Goal: Feedback & Contribution: Leave review/rating

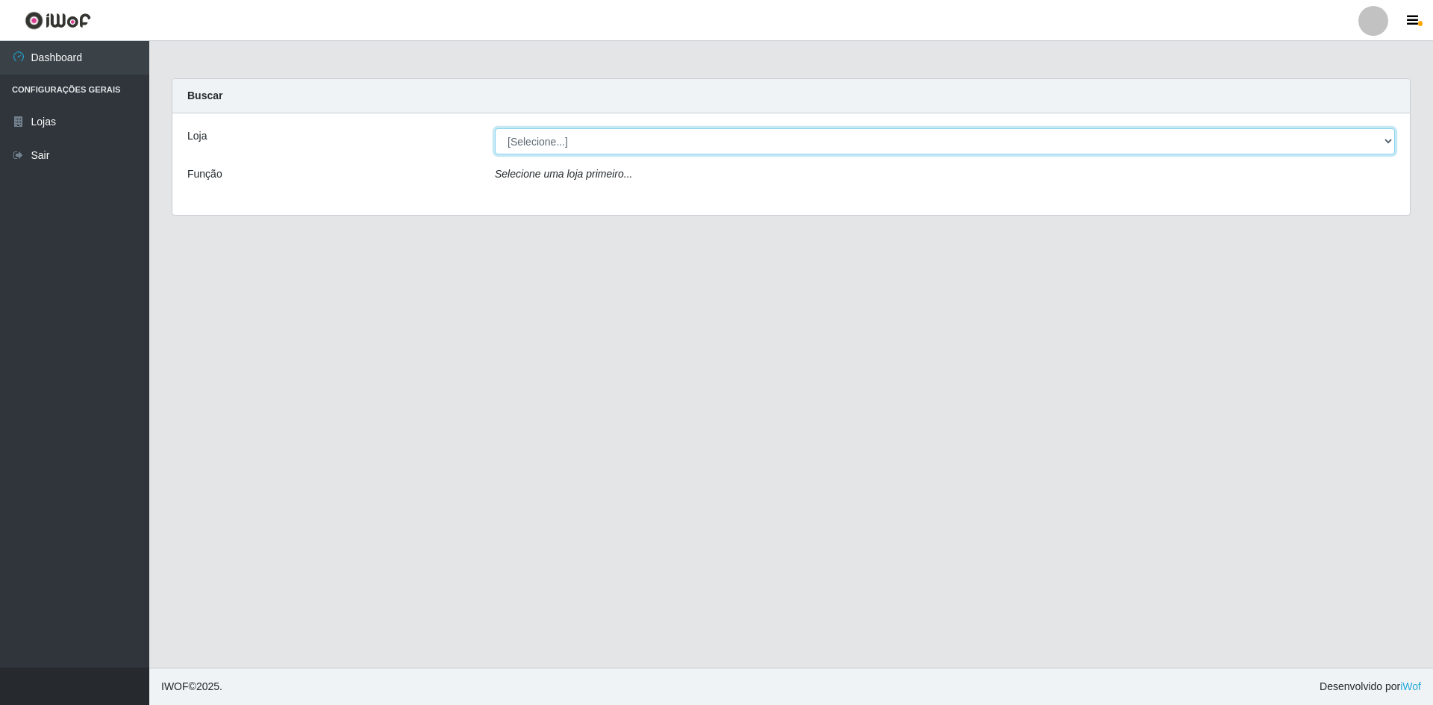
click at [588, 146] on select "[Selecione...] Hiper Queiroz - [GEOGRAPHIC_DATA] [GEOGRAPHIC_DATA] [GEOGRAPHIC_…" at bounding box center [945, 141] width 900 height 26
select select "517"
click at [495, 128] on select "[Selecione...] Hiper Queiroz - [GEOGRAPHIC_DATA] [GEOGRAPHIC_DATA] [GEOGRAPHIC_…" at bounding box center [945, 141] width 900 height 26
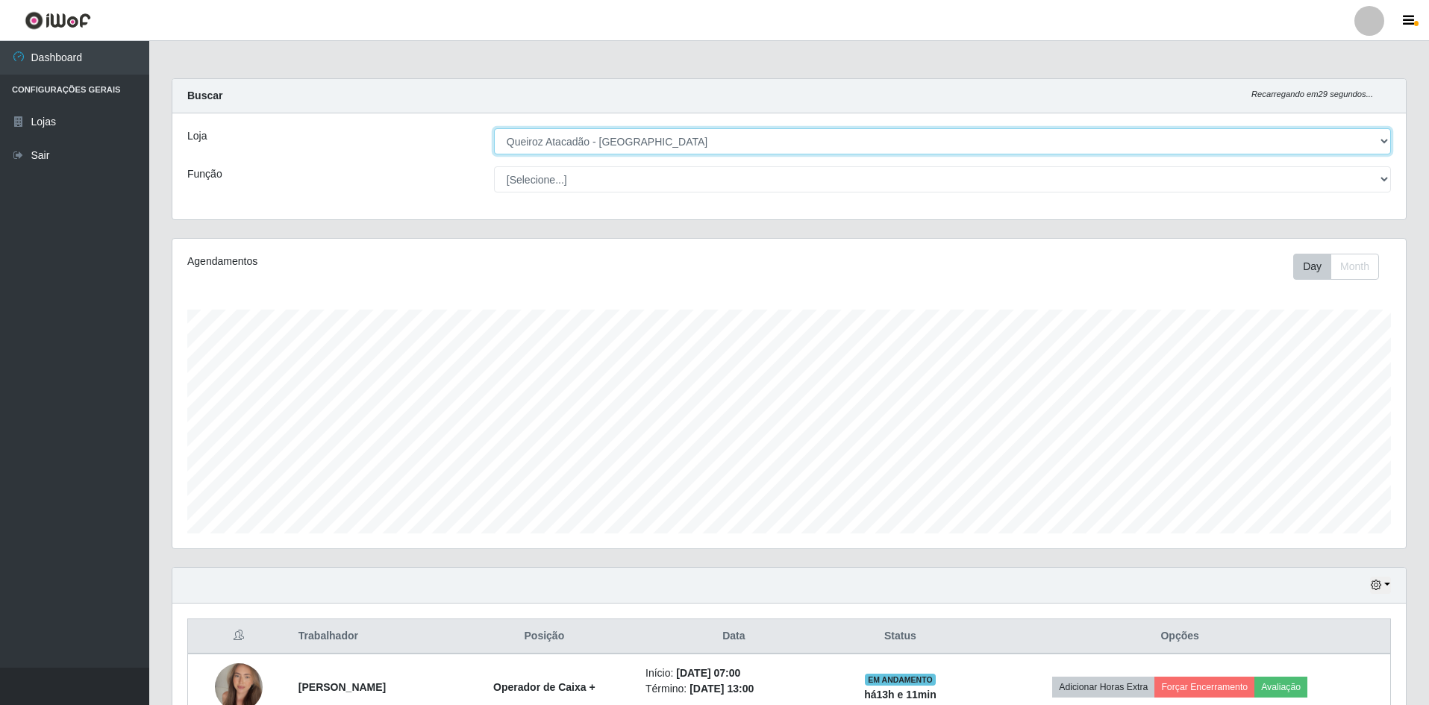
scroll to position [310, 1234]
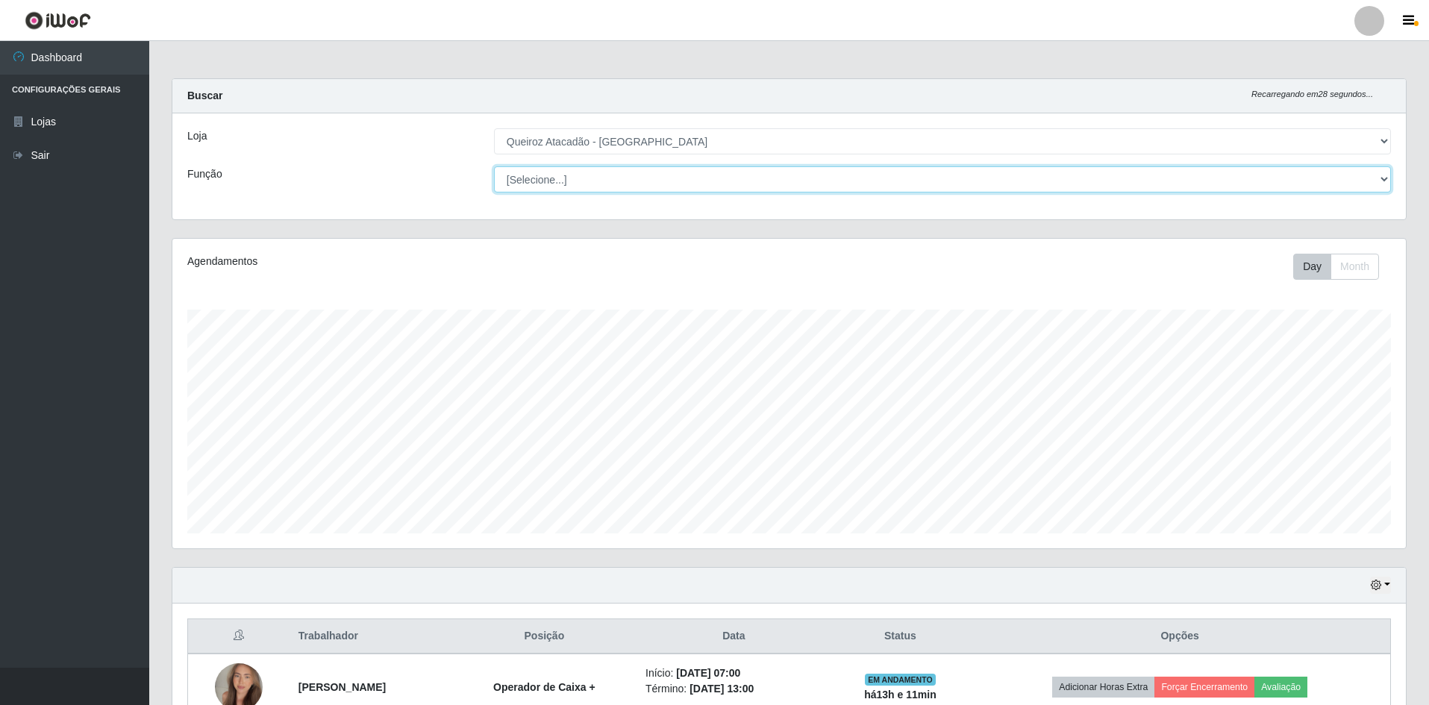
click at [552, 185] on select "[Selecione...] ASG ASG + ASG ++ Embalador Embalador + Embalador ++ Operador de …" at bounding box center [942, 179] width 897 height 26
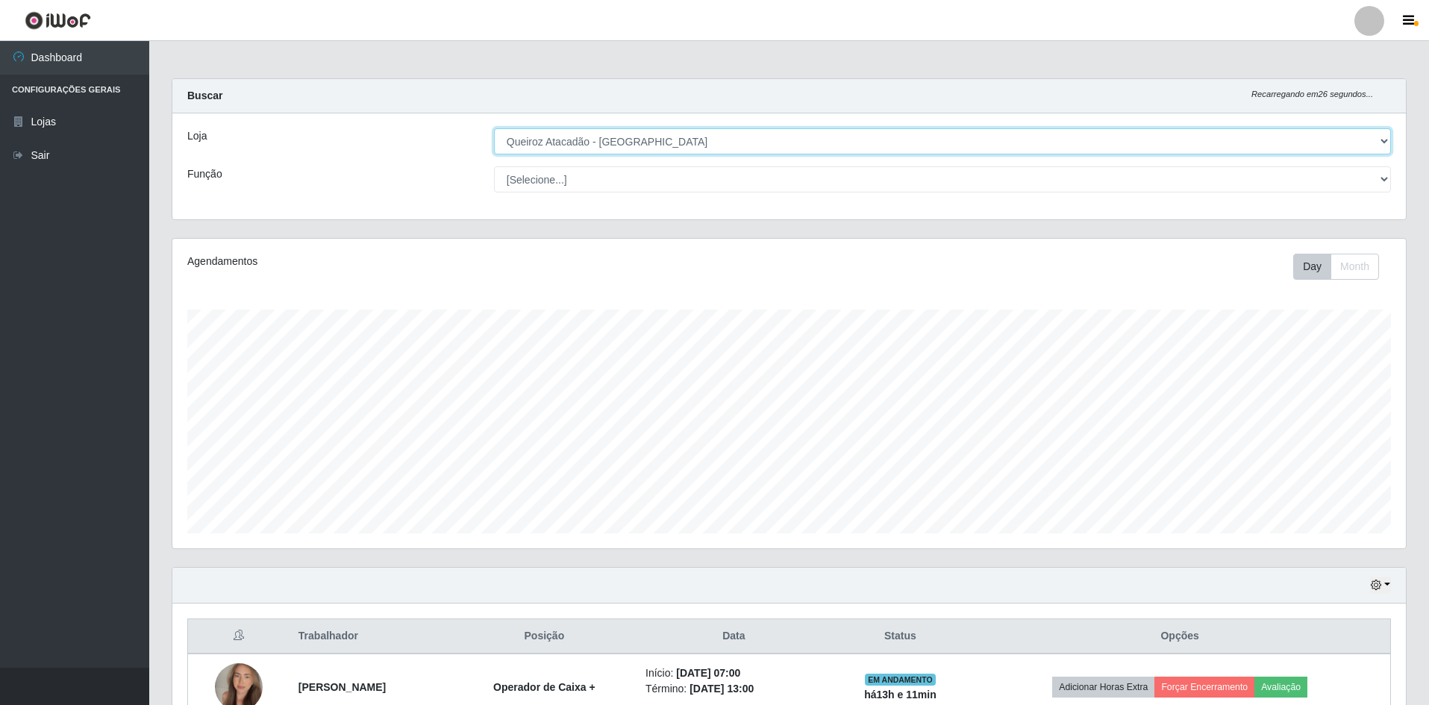
click at [706, 140] on select "[Selecione...] Hiper Queiroz - [GEOGRAPHIC_DATA] [GEOGRAPHIC_DATA] [GEOGRAPHIC_…" at bounding box center [942, 141] width 897 height 26
click at [678, 139] on select "[Selecione...] Hiper Queiroz - [GEOGRAPHIC_DATA] [GEOGRAPHIC_DATA] [GEOGRAPHIC_…" at bounding box center [942, 141] width 897 height 26
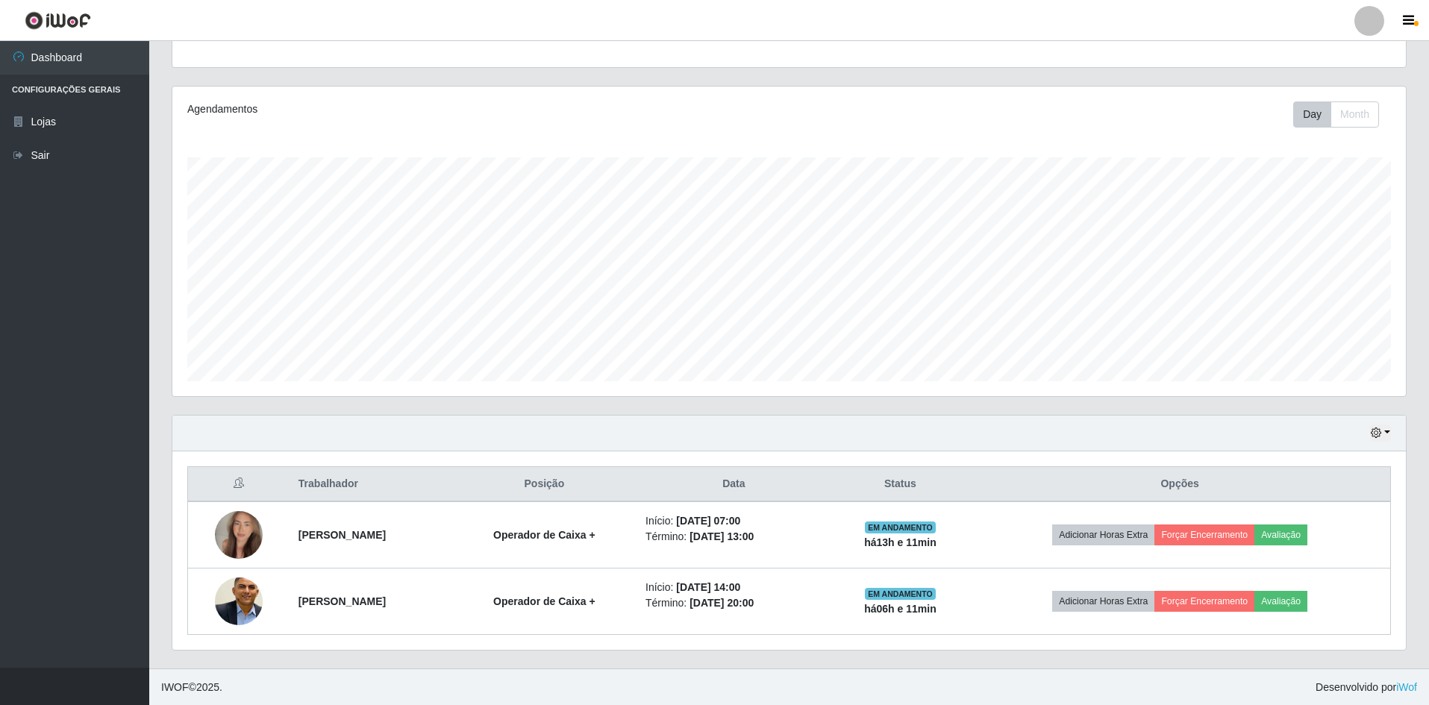
scroll to position [153, 0]
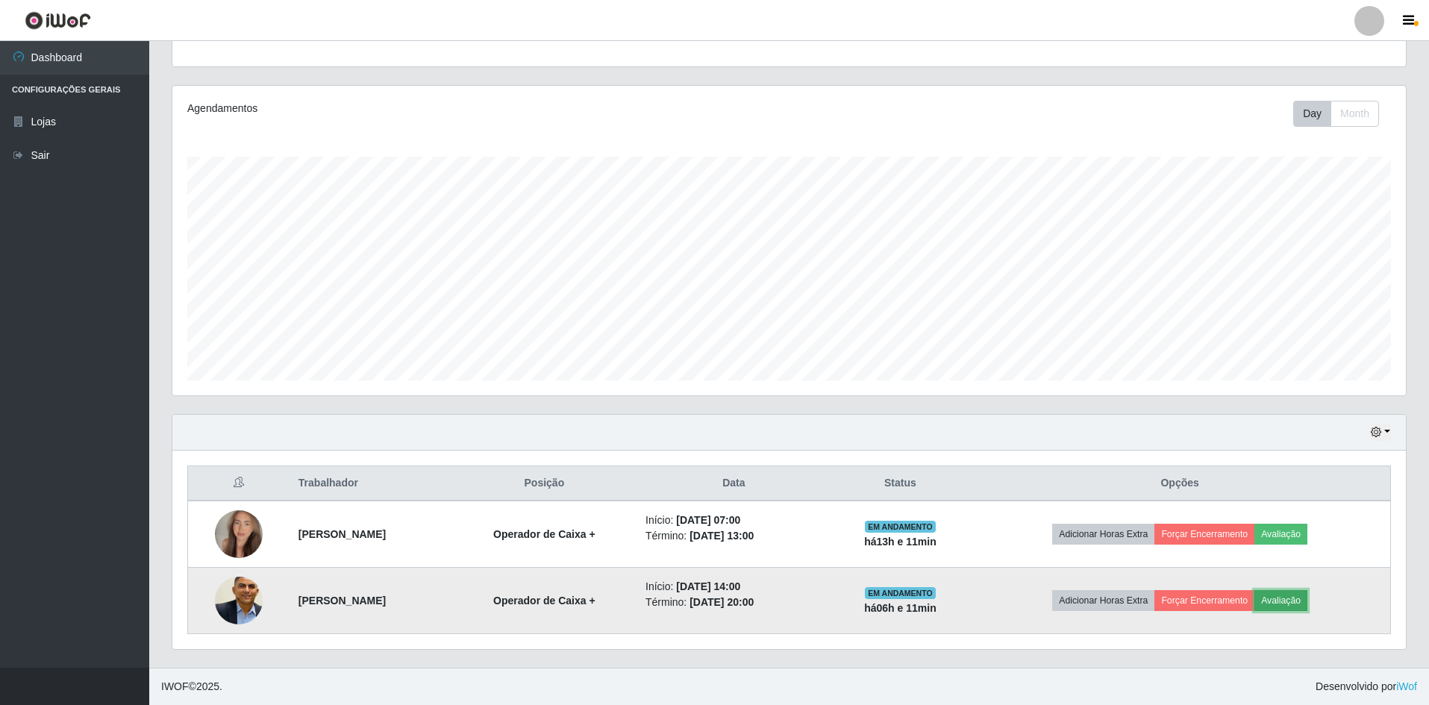
click at [1299, 598] on button "Avaliação" at bounding box center [1281, 600] width 53 height 21
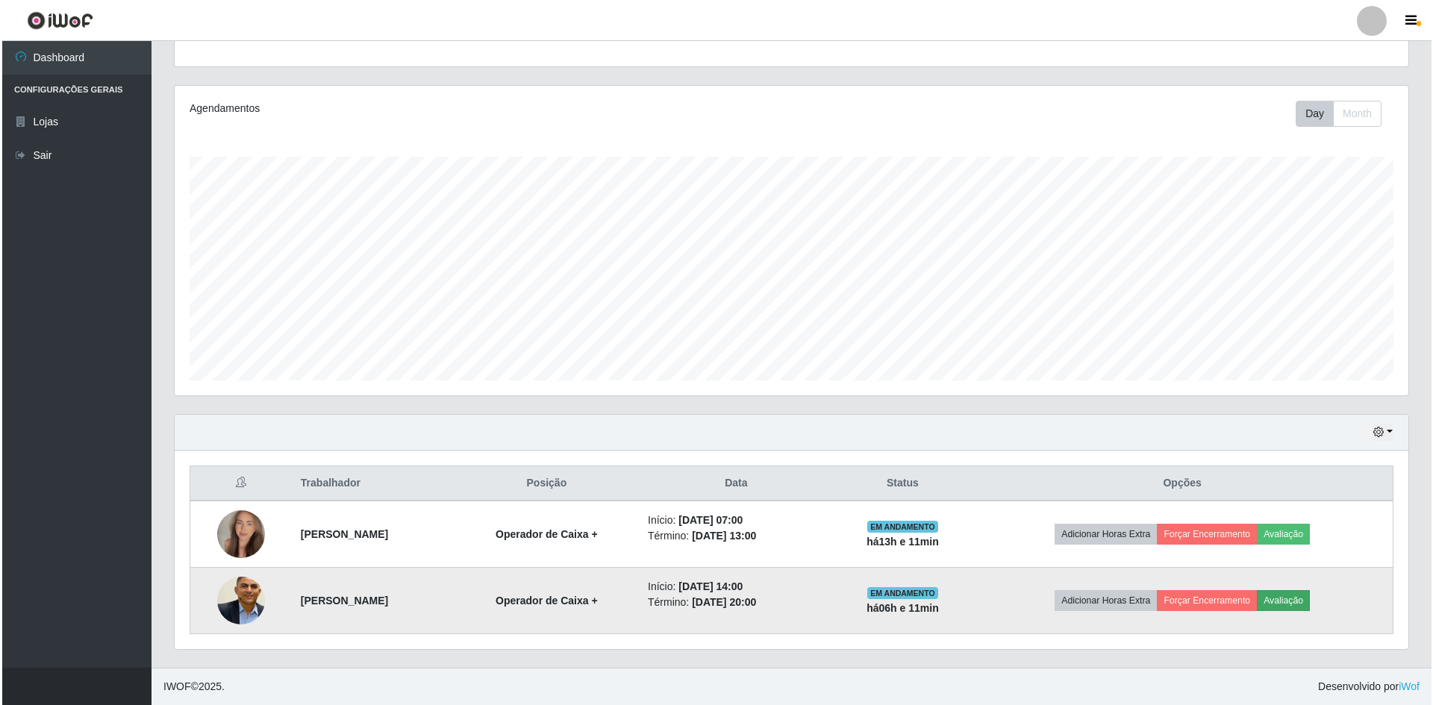
scroll to position [310, 1226]
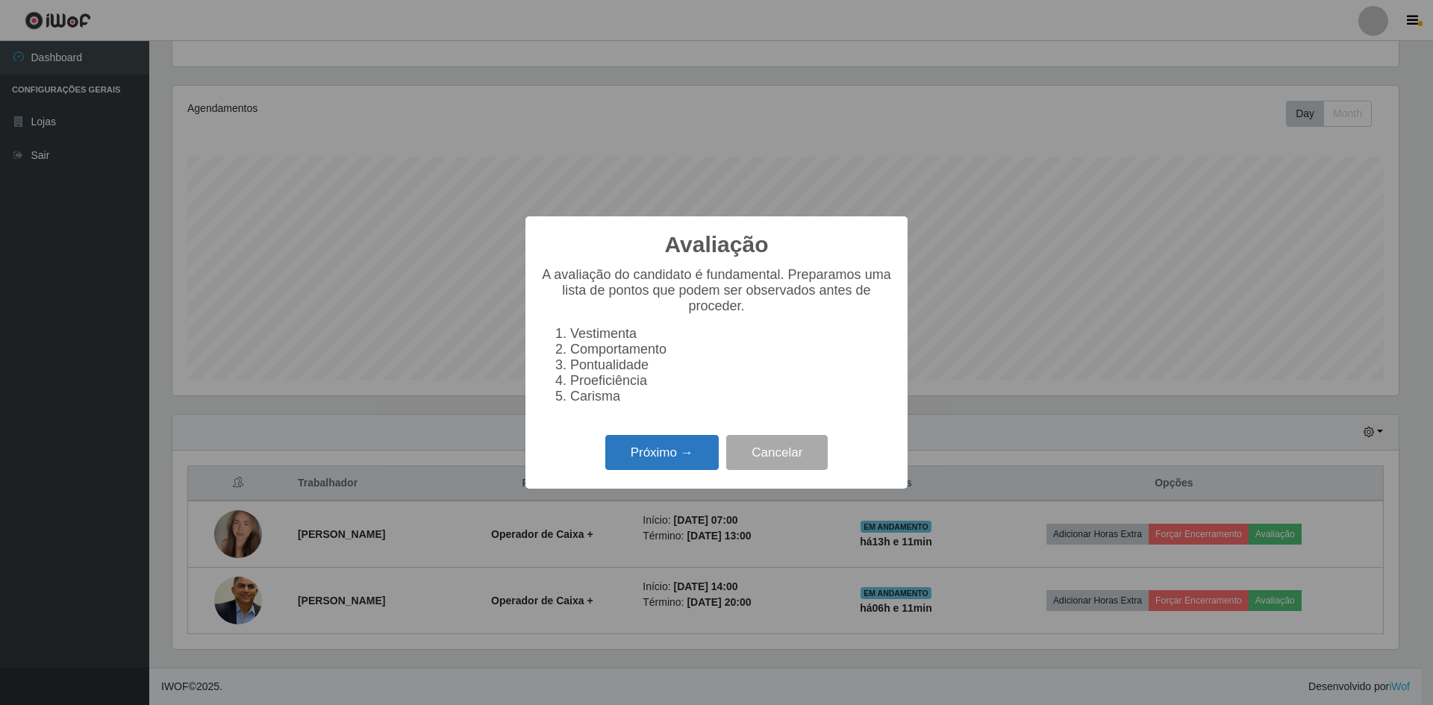
click at [656, 459] on button "Próximo →" at bounding box center [661, 452] width 113 height 35
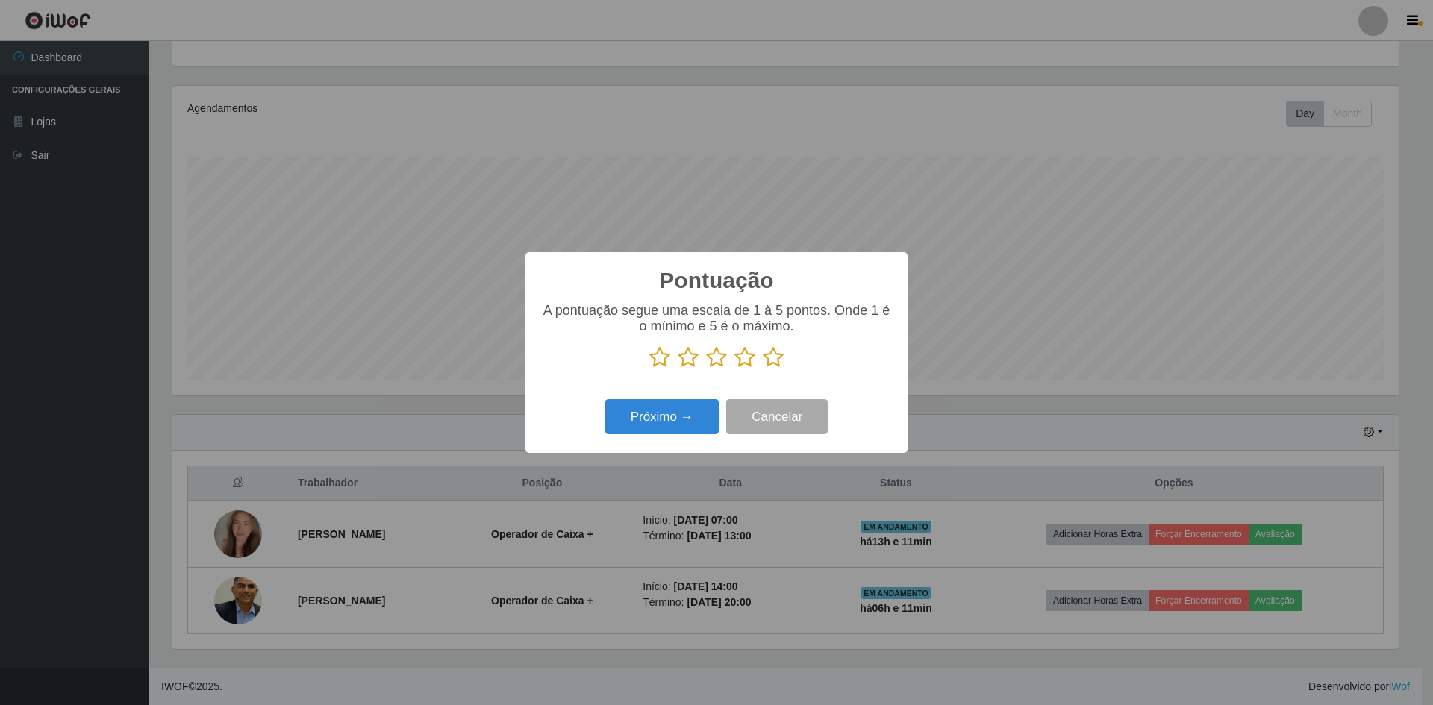
click at [771, 361] on icon at bounding box center [773, 357] width 21 height 22
click at [763, 369] on input "radio" at bounding box center [763, 369] width 0 height 0
click at [628, 426] on button "Próximo →" at bounding box center [661, 416] width 113 height 35
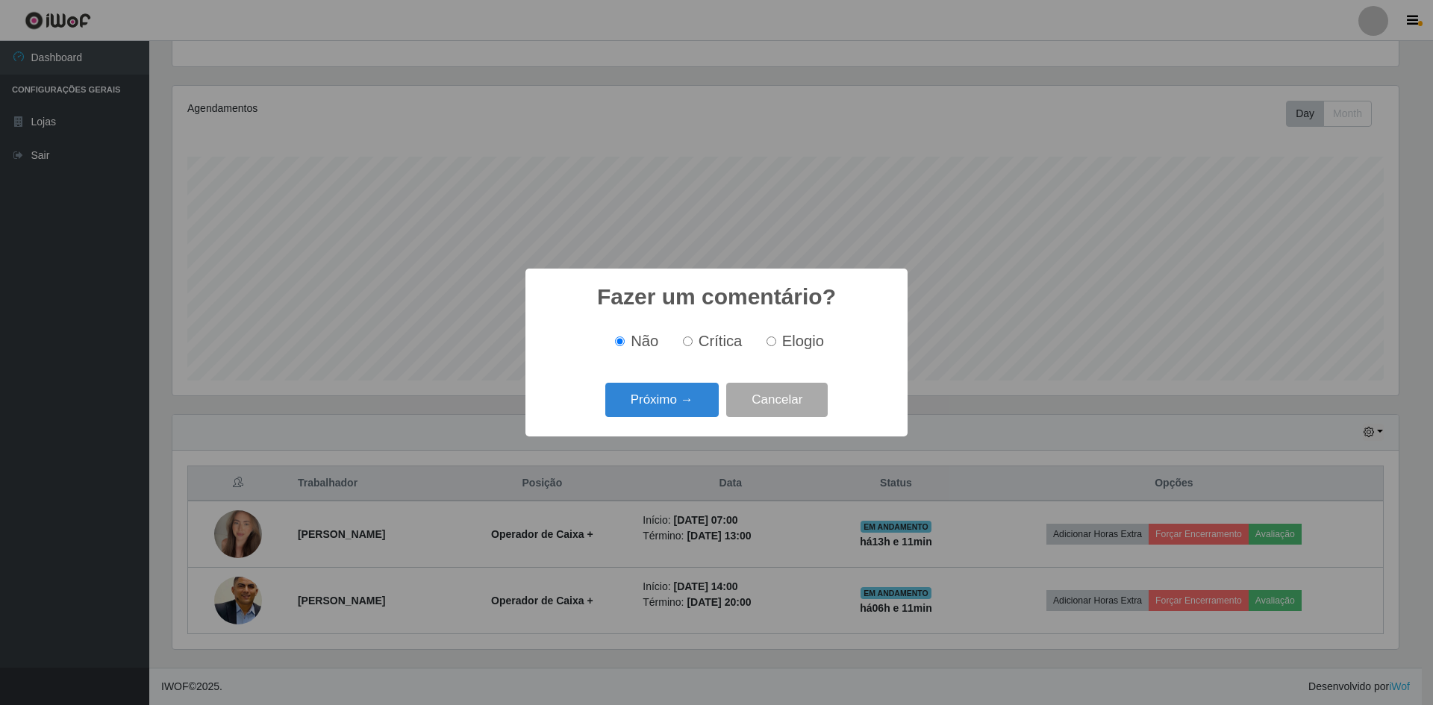
click at [767, 342] on input "Elogio" at bounding box center [771, 342] width 10 height 10
radio input "true"
click at [667, 404] on button "Próximo →" at bounding box center [661, 400] width 113 height 35
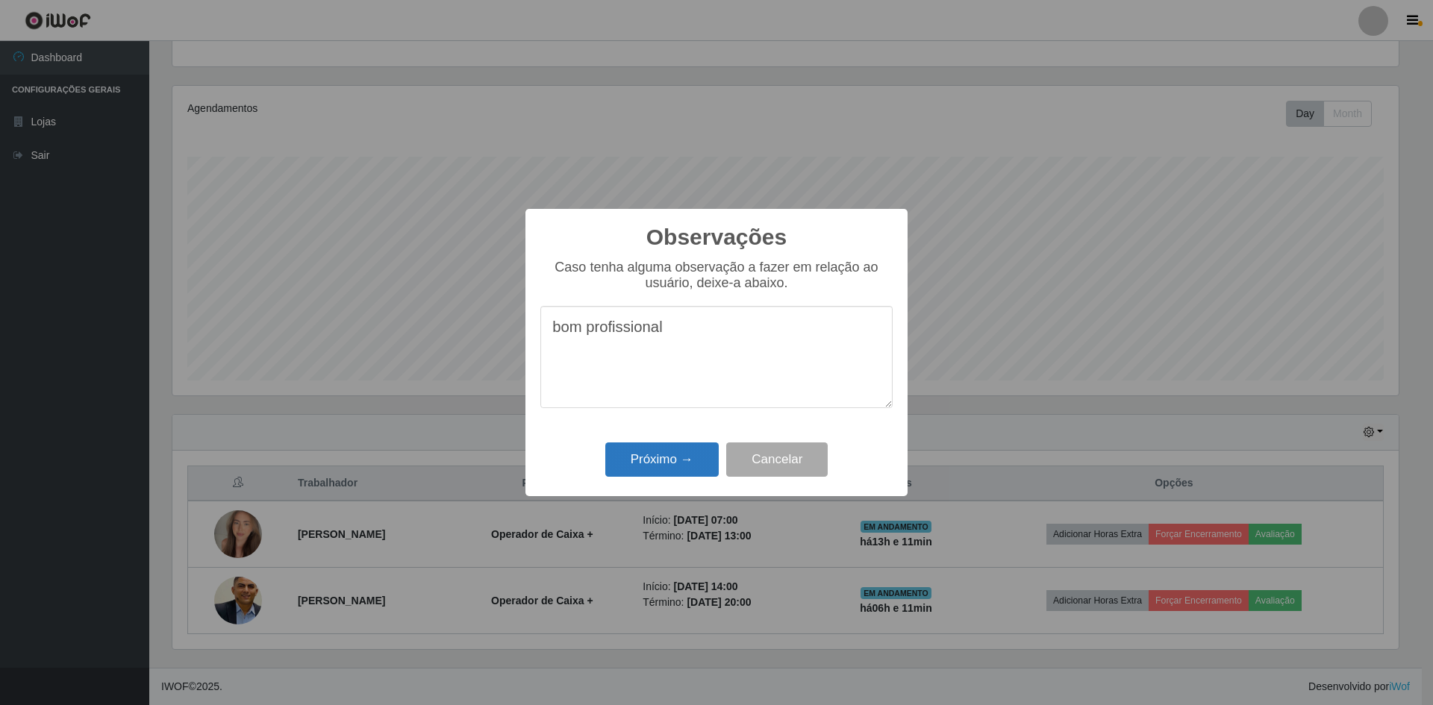
type textarea "bom profissional"
click at [657, 471] on button "Próximo →" at bounding box center [661, 460] width 113 height 35
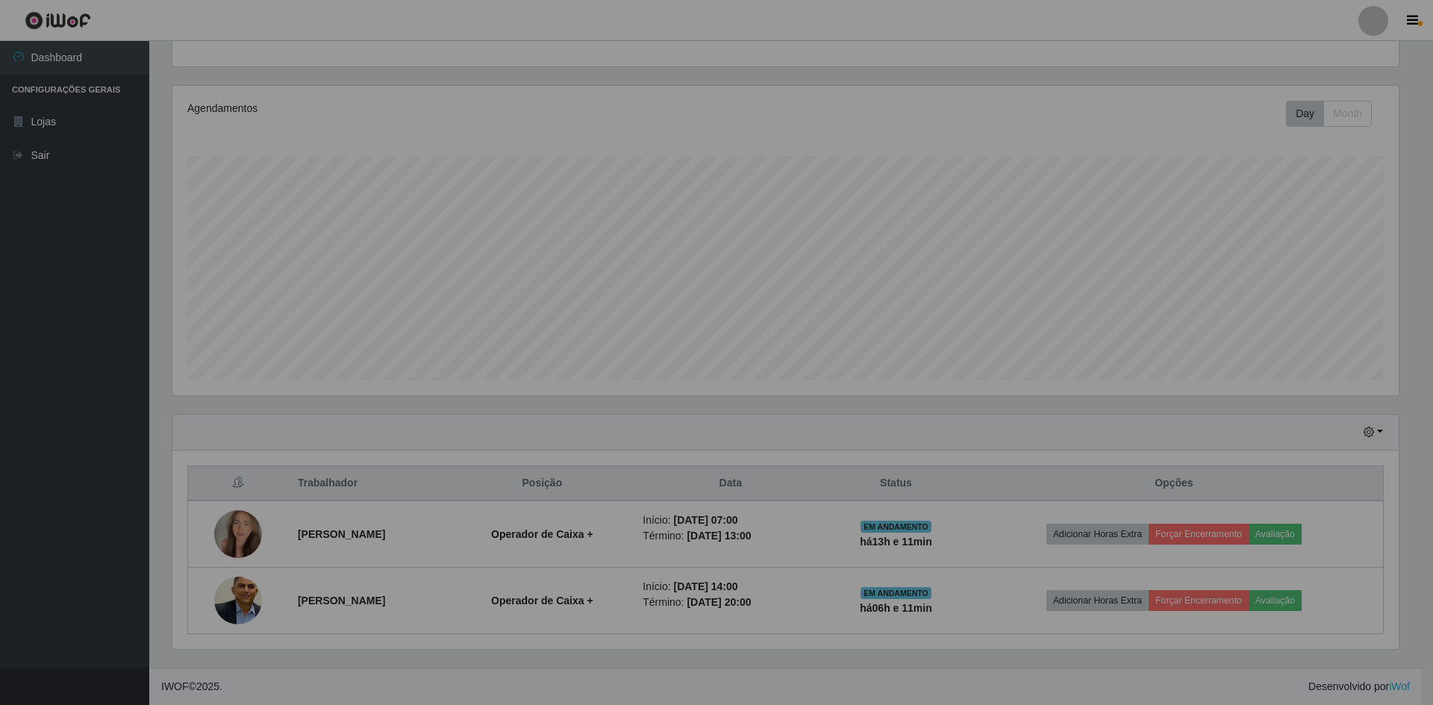
scroll to position [310, 1234]
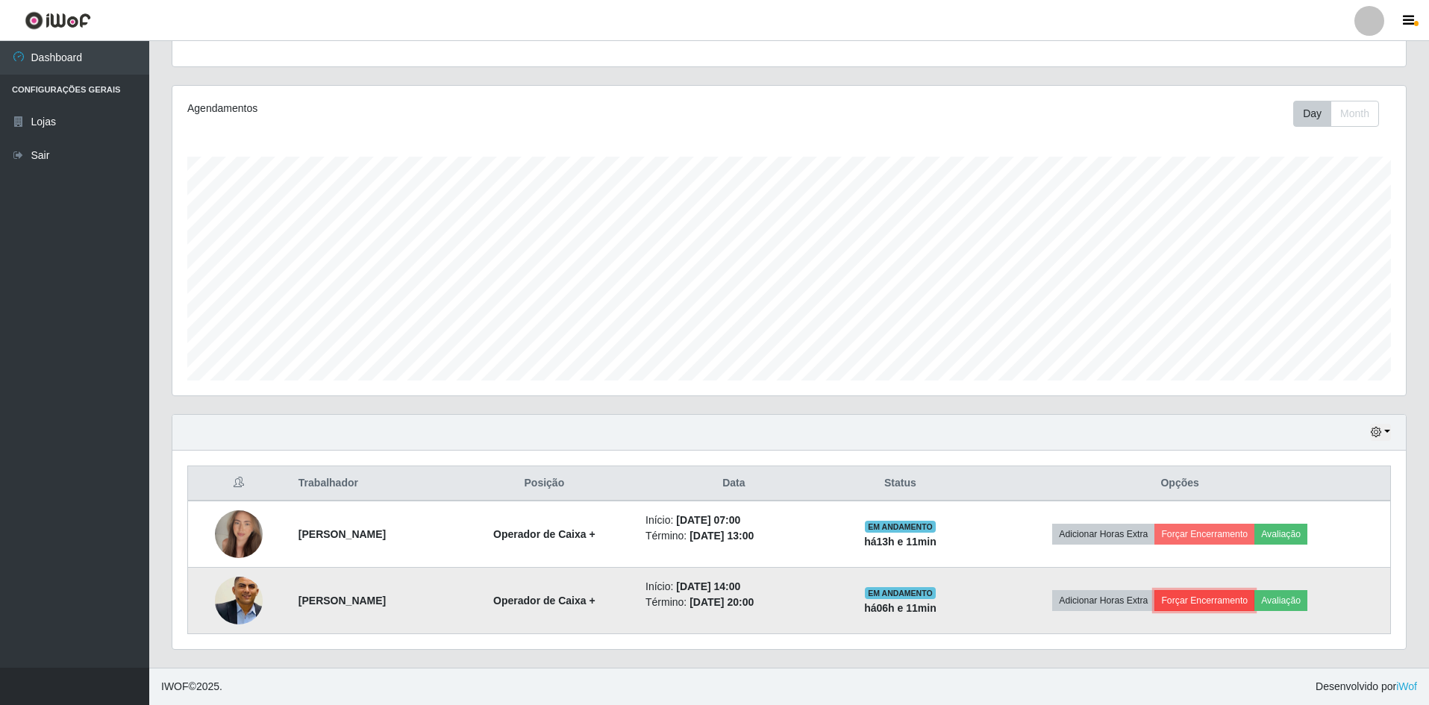
click at [1251, 604] on button "Forçar Encerramento" at bounding box center [1205, 600] width 100 height 21
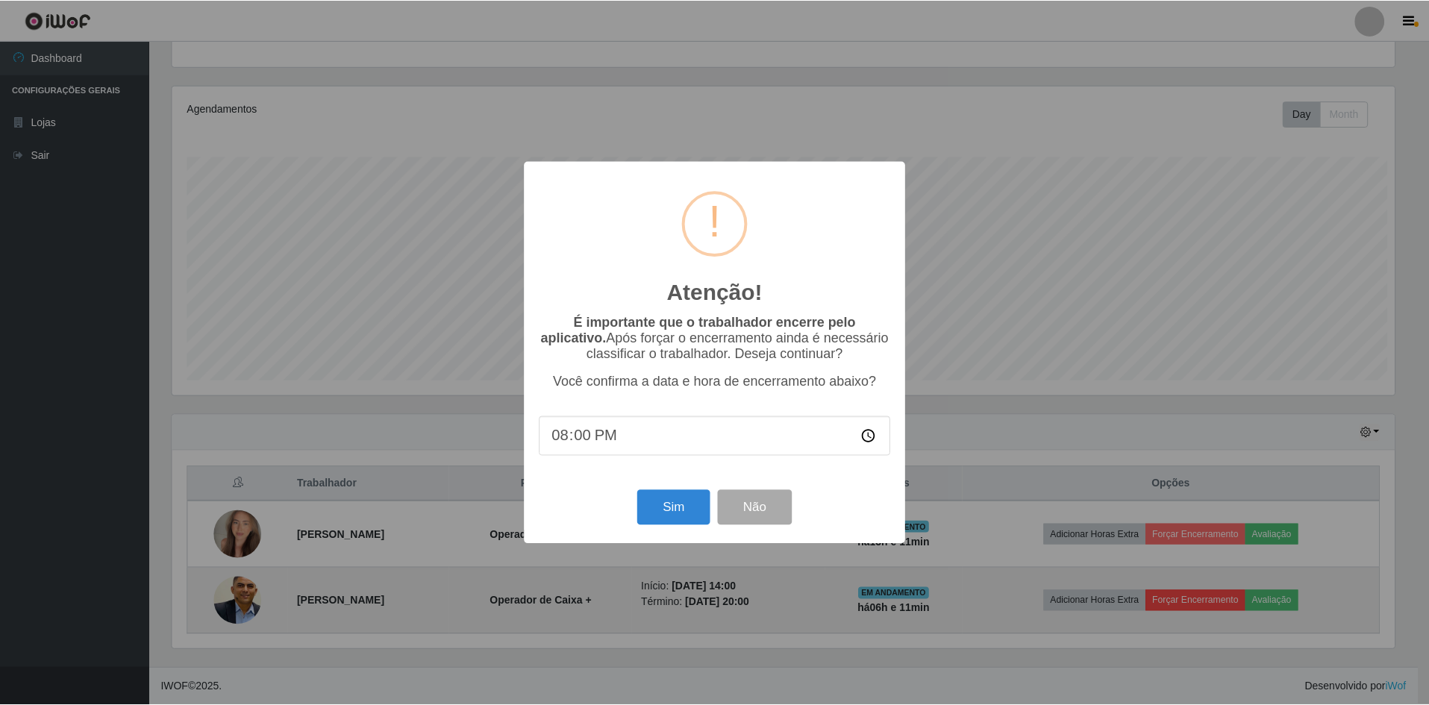
scroll to position [310, 1226]
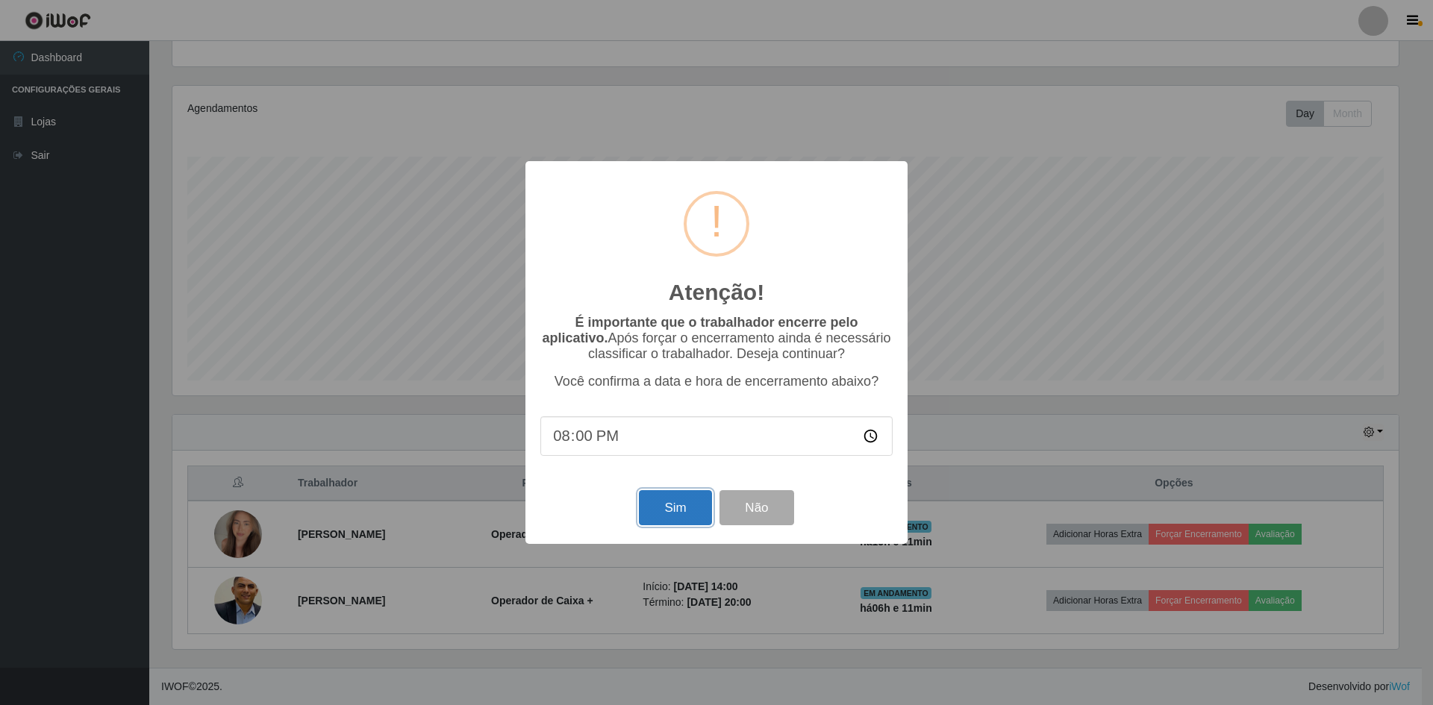
click at [669, 515] on button "Sim" at bounding box center [675, 507] width 72 height 35
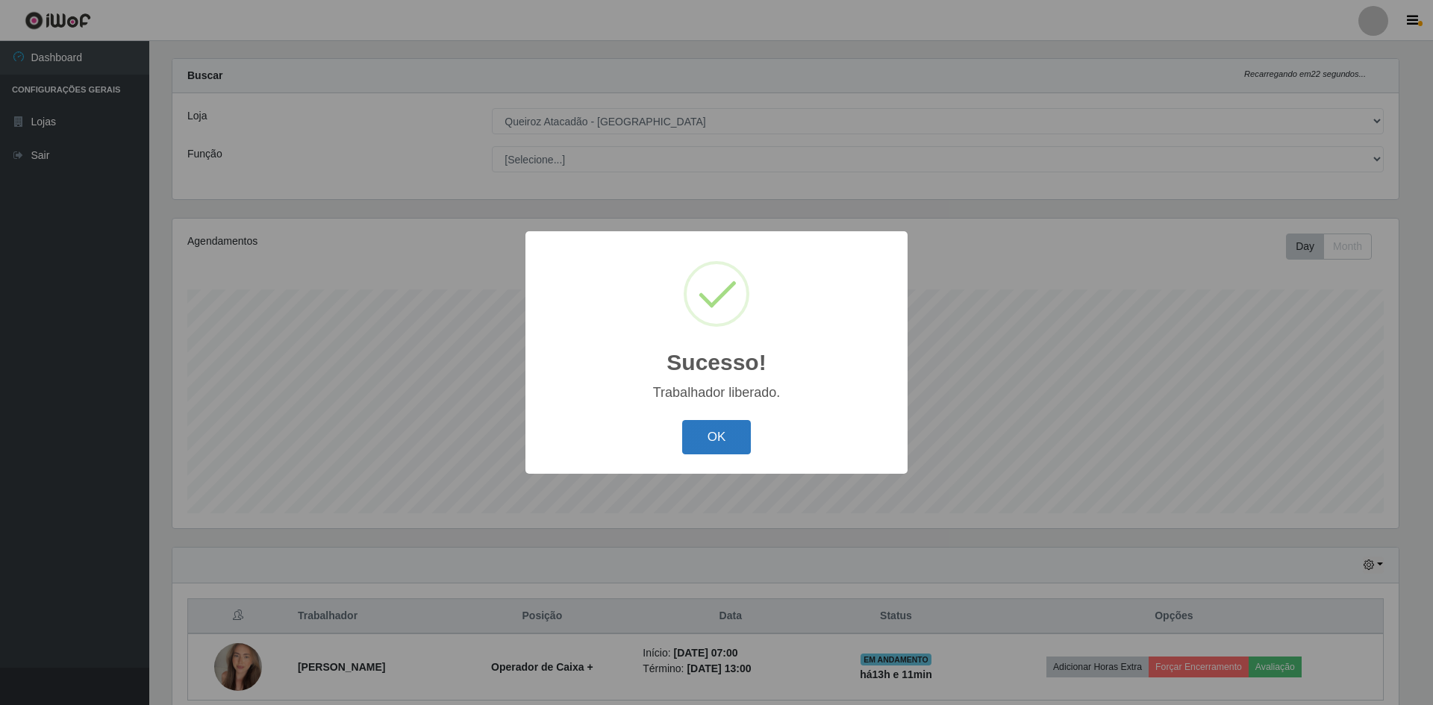
click at [717, 441] on button "OK" at bounding box center [716, 437] width 69 height 35
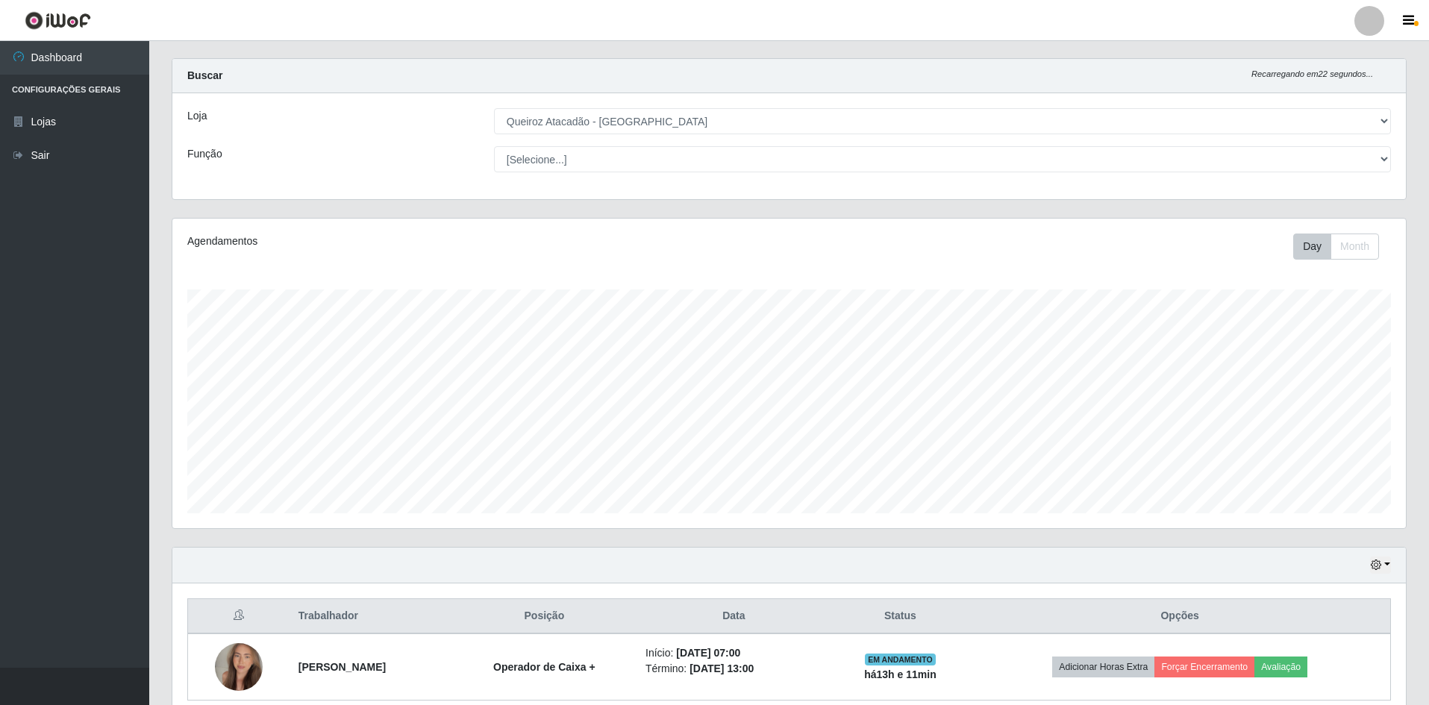
scroll to position [87, 0]
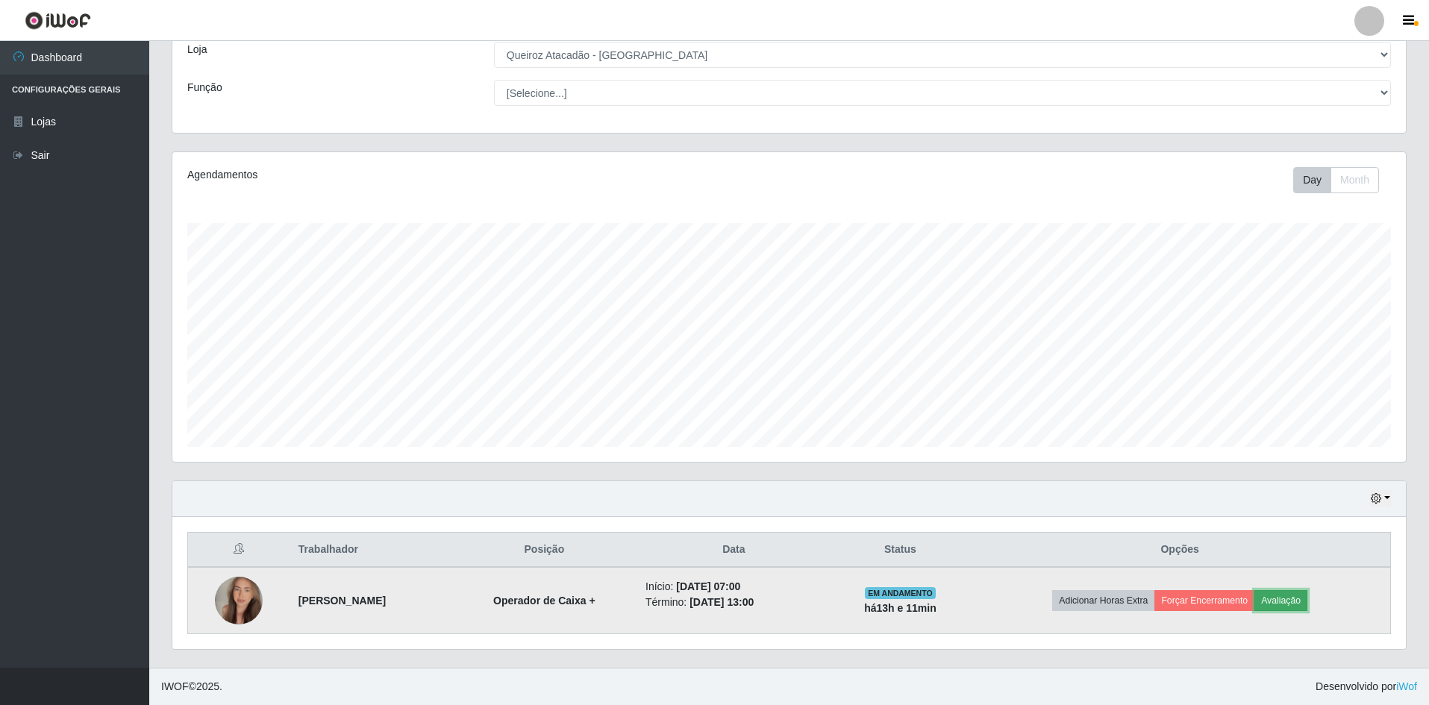
click at [1308, 591] on button "Avaliação" at bounding box center [1281, 600] width 53 height 21
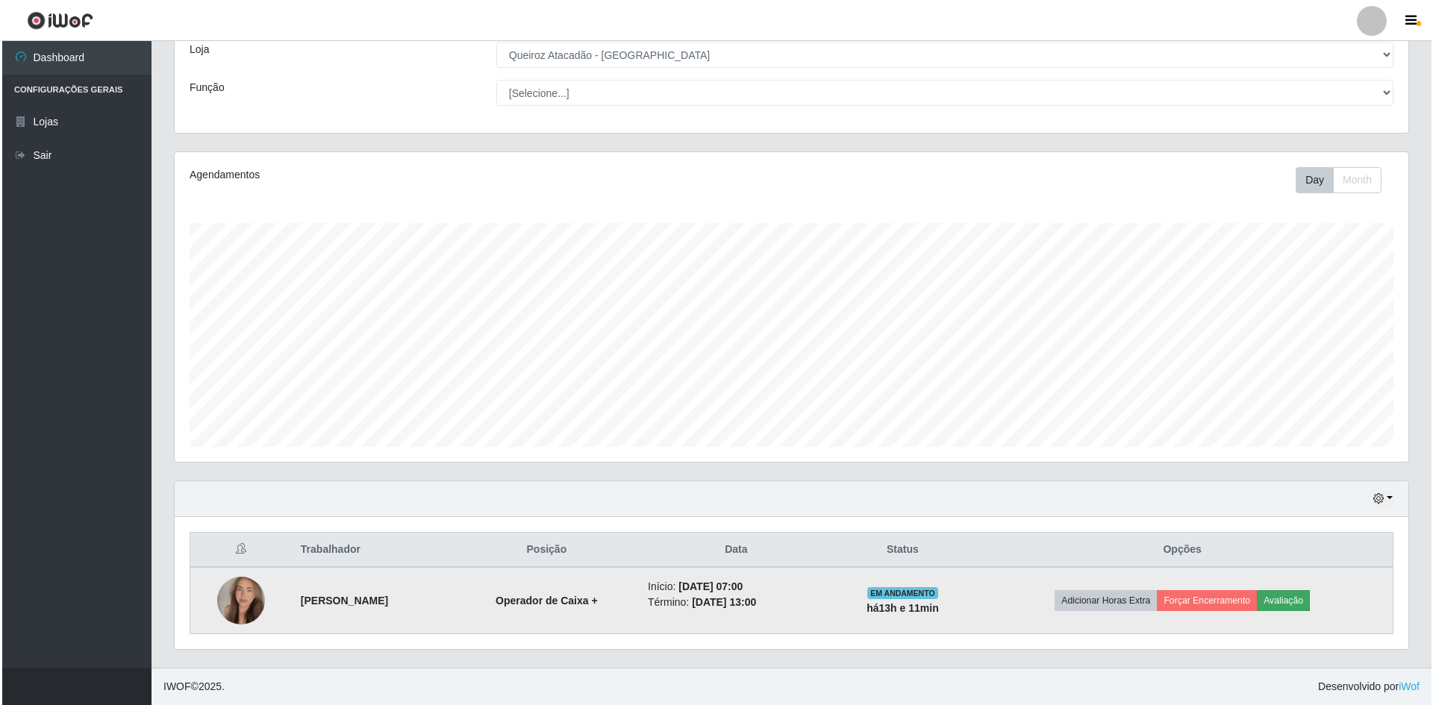
scroll to position [310, 1226]
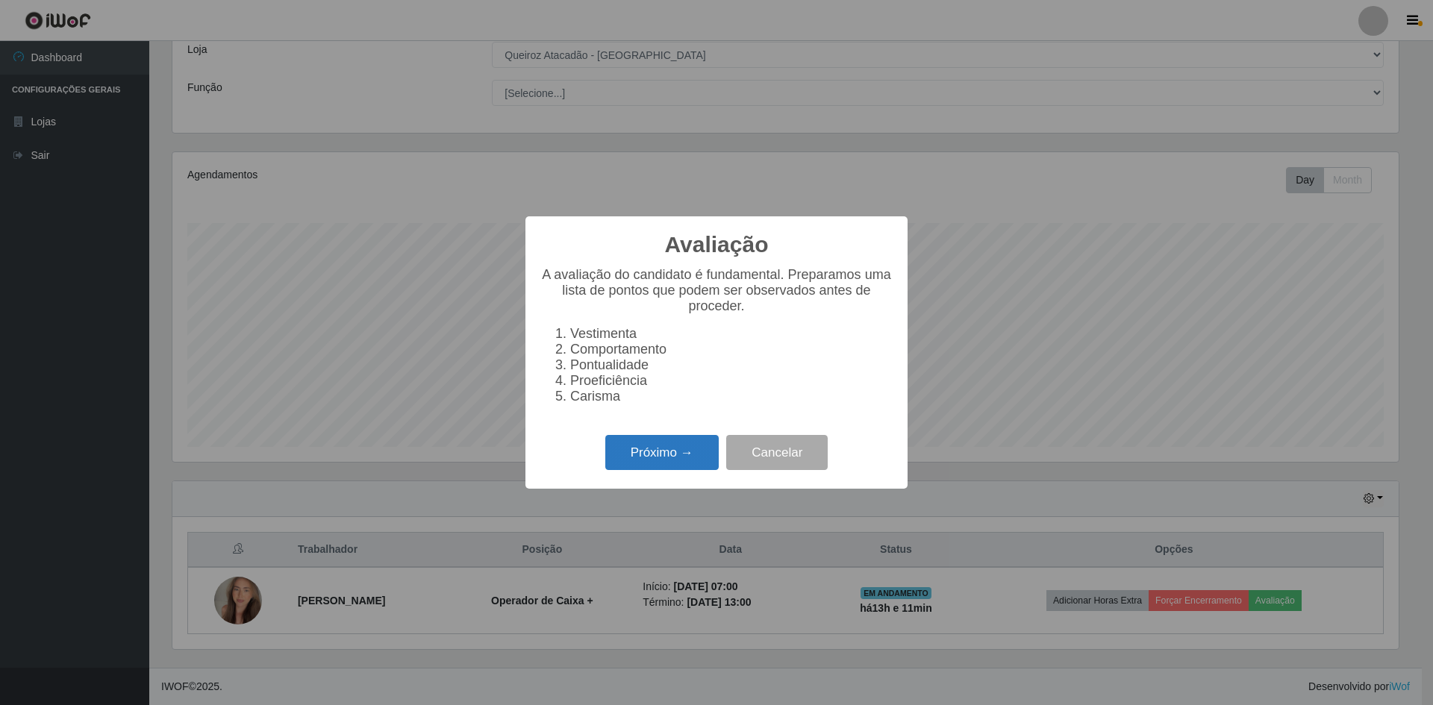
click at [705, 465] on button "Próximo →" at bounding box center [661, 452] width 113 height 35
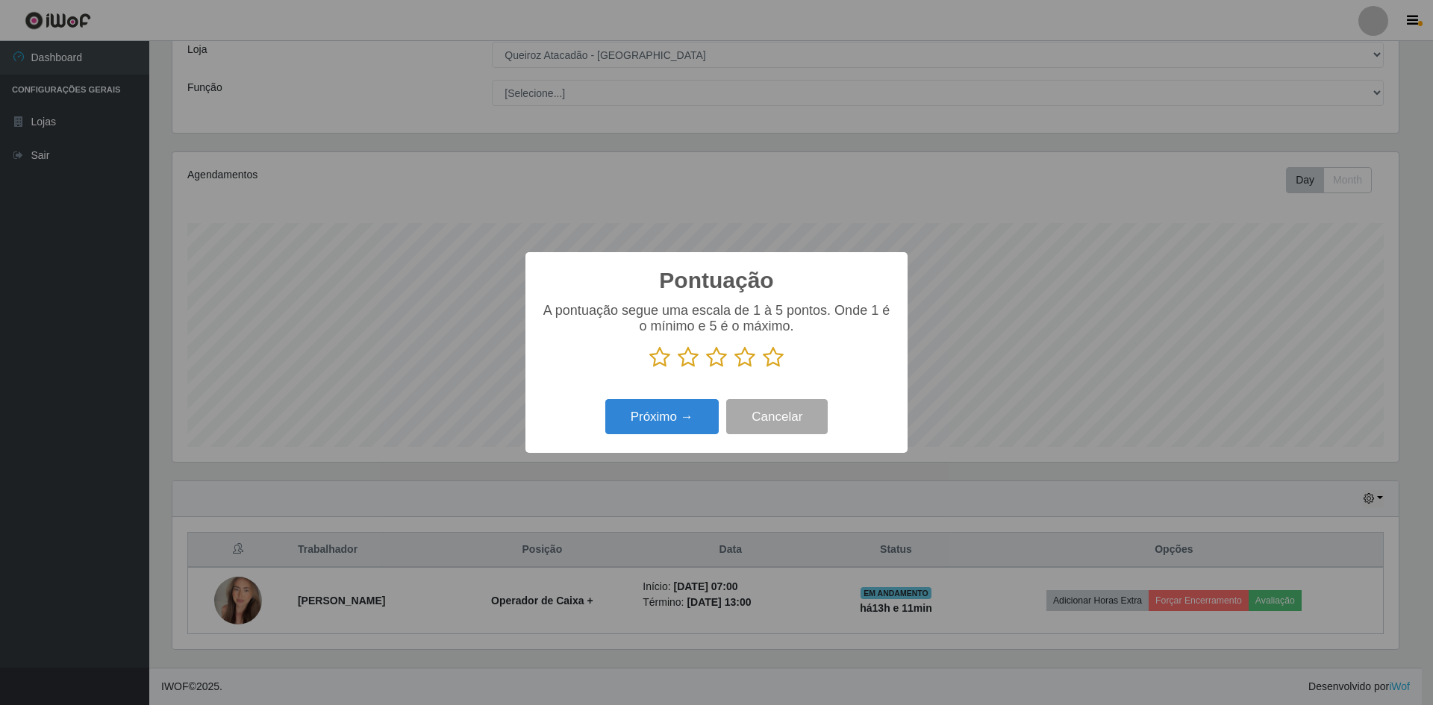
click at [772, 363] on icon at bounding box center [773, 357] width 21 height 22
click at [763, 369] on input "radio" at bounding box center [763, 369] width 0 height 0
click at [668, 424] on button "Próximo →" at bounding box center [661, 416] width 113 height 35
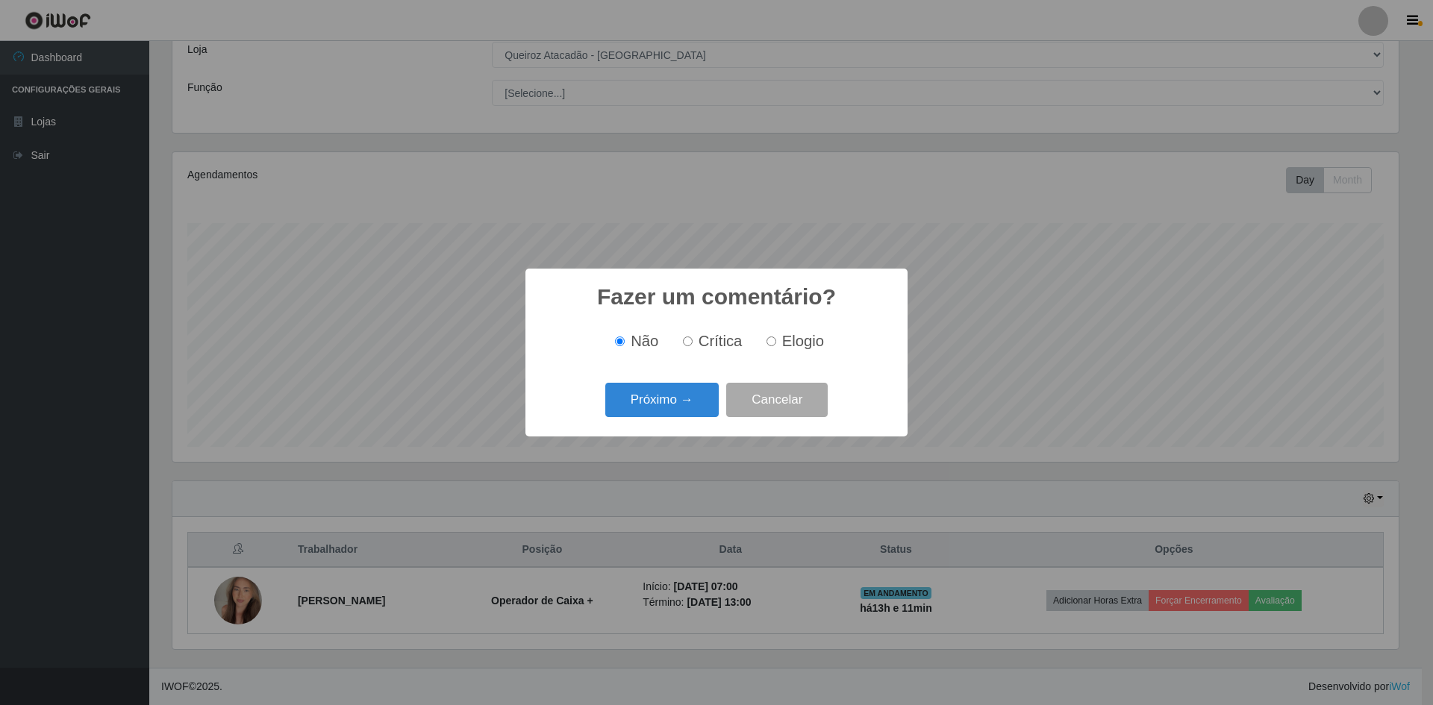
click at [771, 340] on input "Elogio" at bounding box center [771, 342] width 10 height 10
radio input "true"
click at [679, 403] on button "Próximo →" at bounding box center [661, 400] width 113 height 35
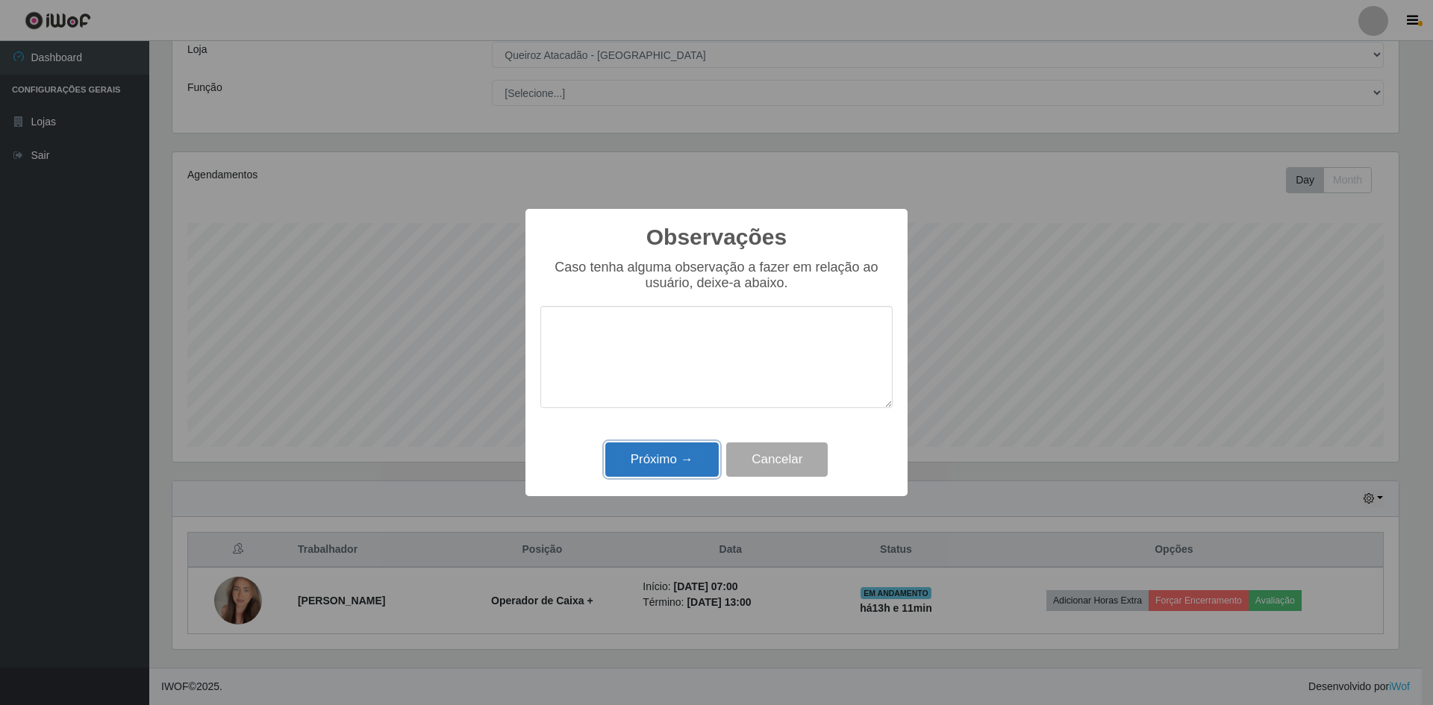
click at [679, 471] on button "Próximo →" at bounding box center [661, 460] width 113 height 35
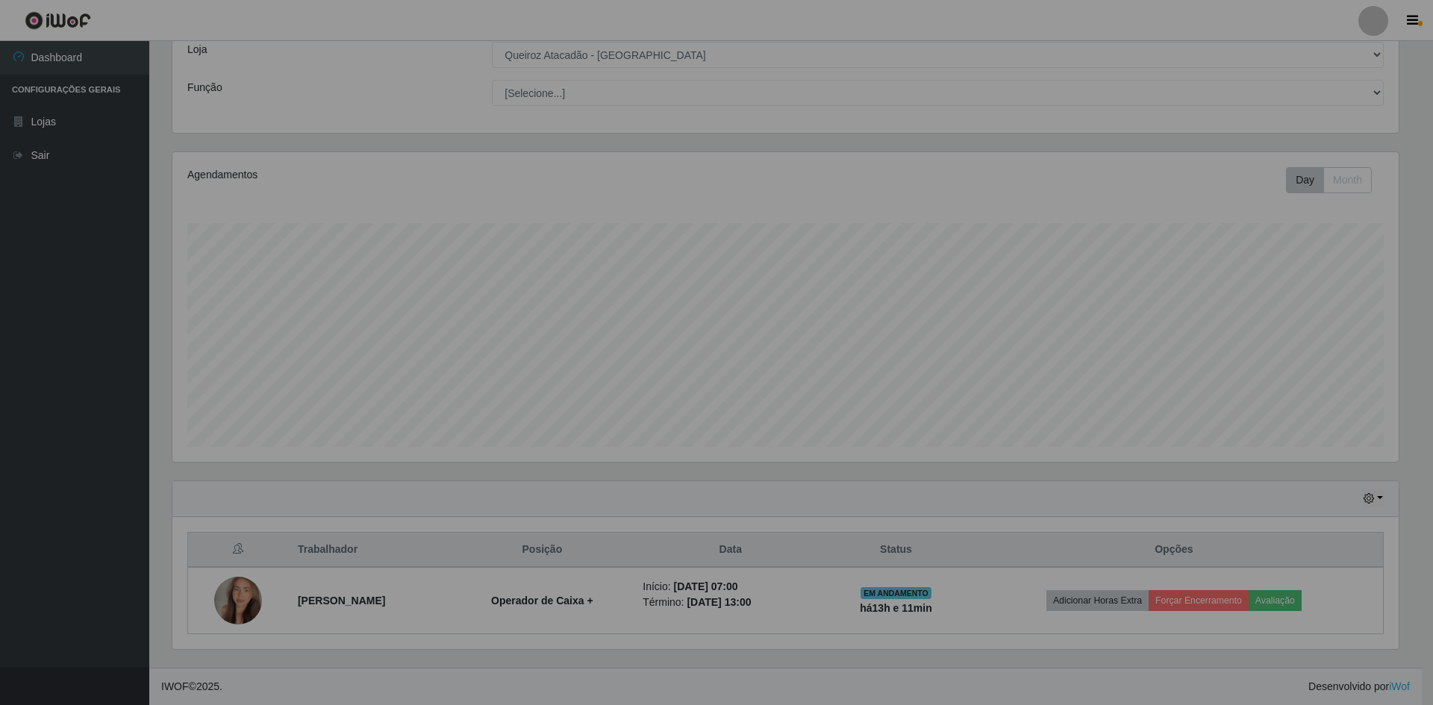
scroll to position [310, 1234]
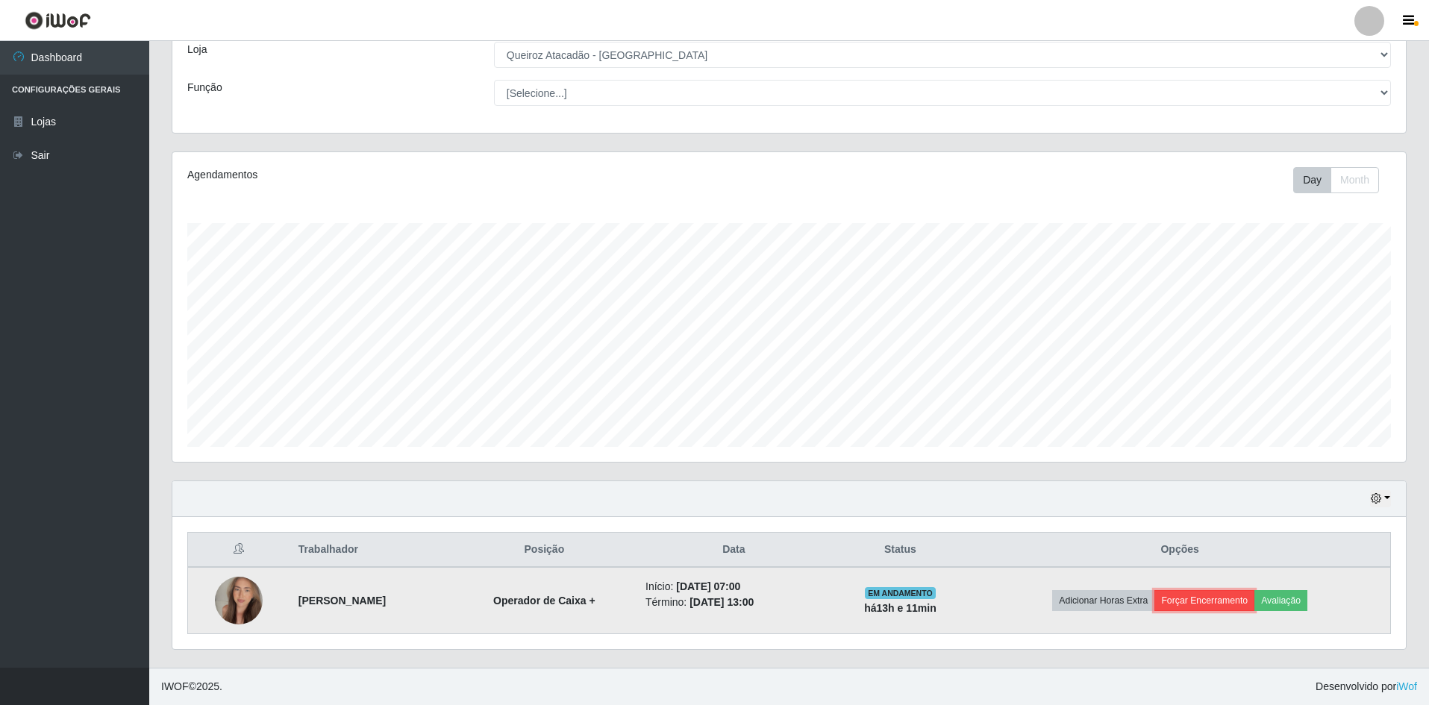
click at [1234, 593] on button "Forçar Encerramento" at bounding box center [1205, 600] width 100 height 21
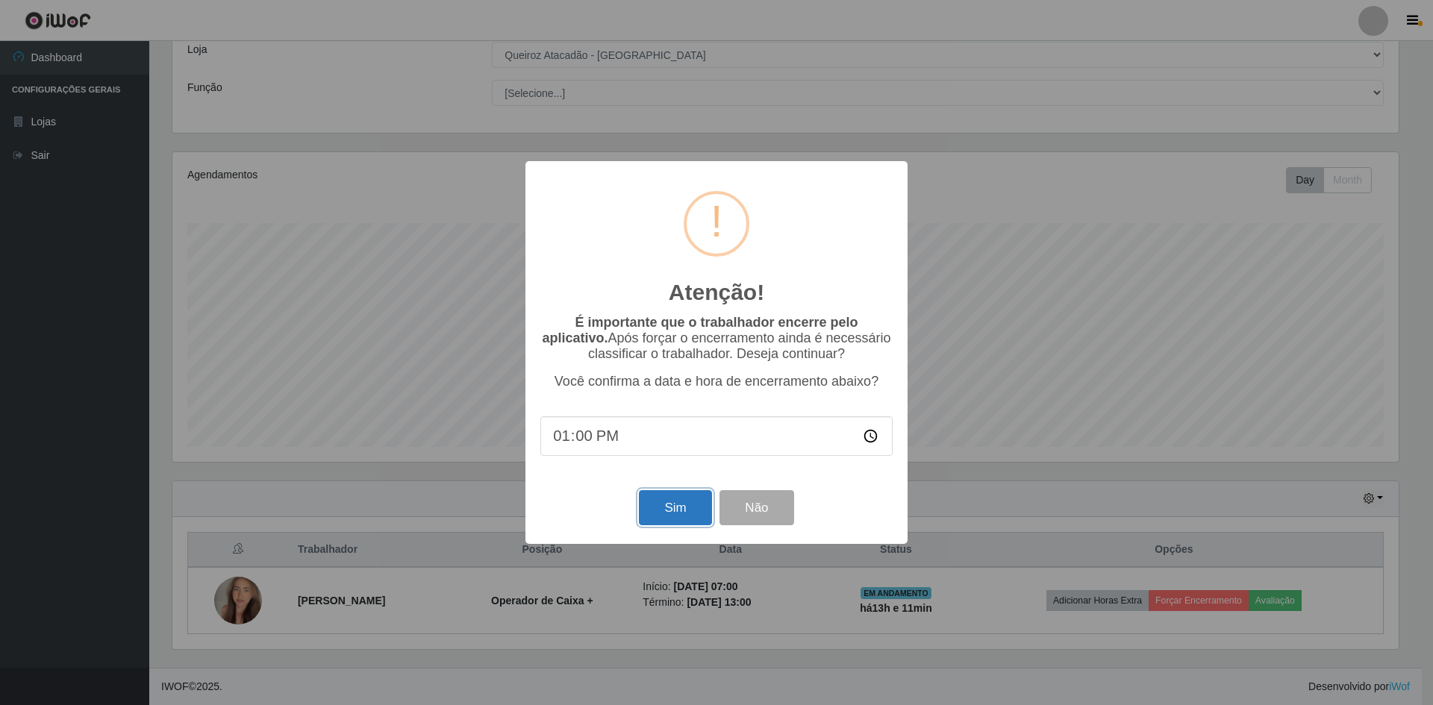
click at [681, 518] on button "Sim" at bounding box center [675, 507] width 72 height 35
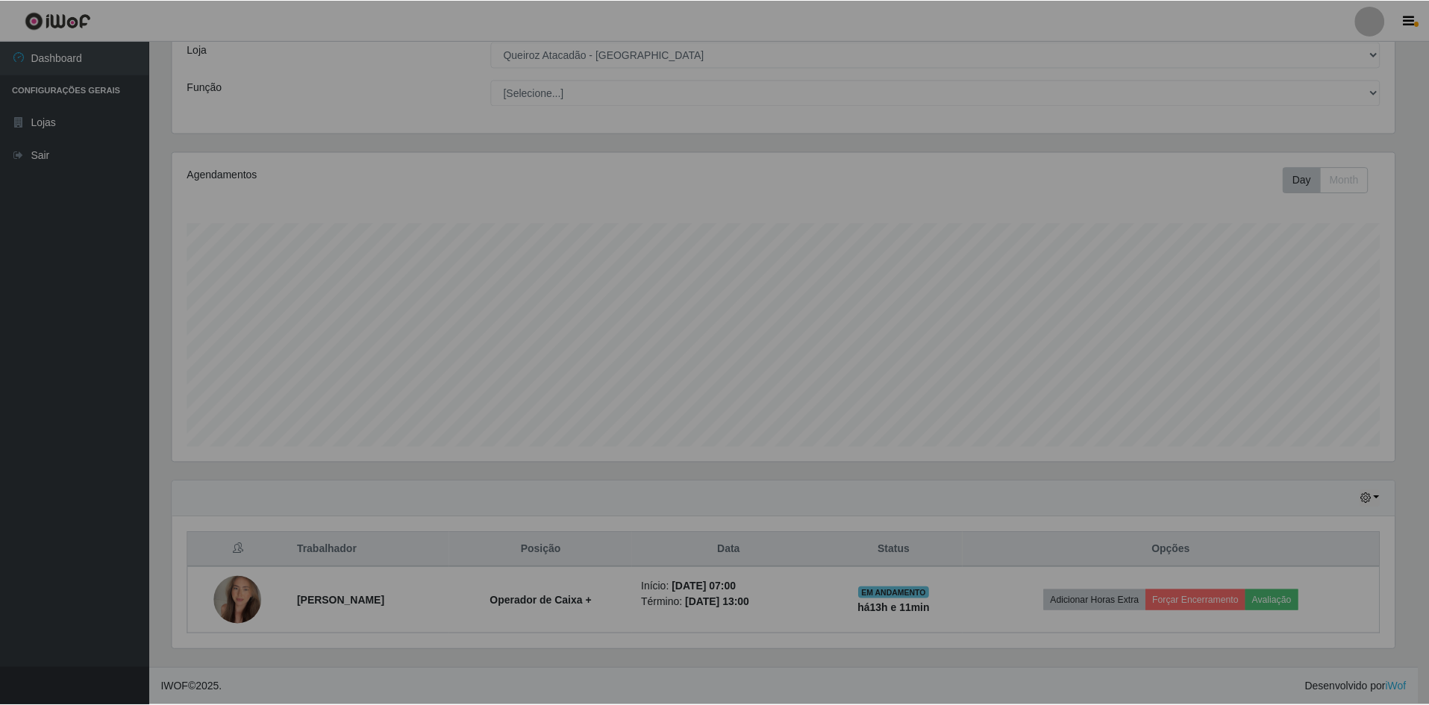
scroll to position [0, 0]
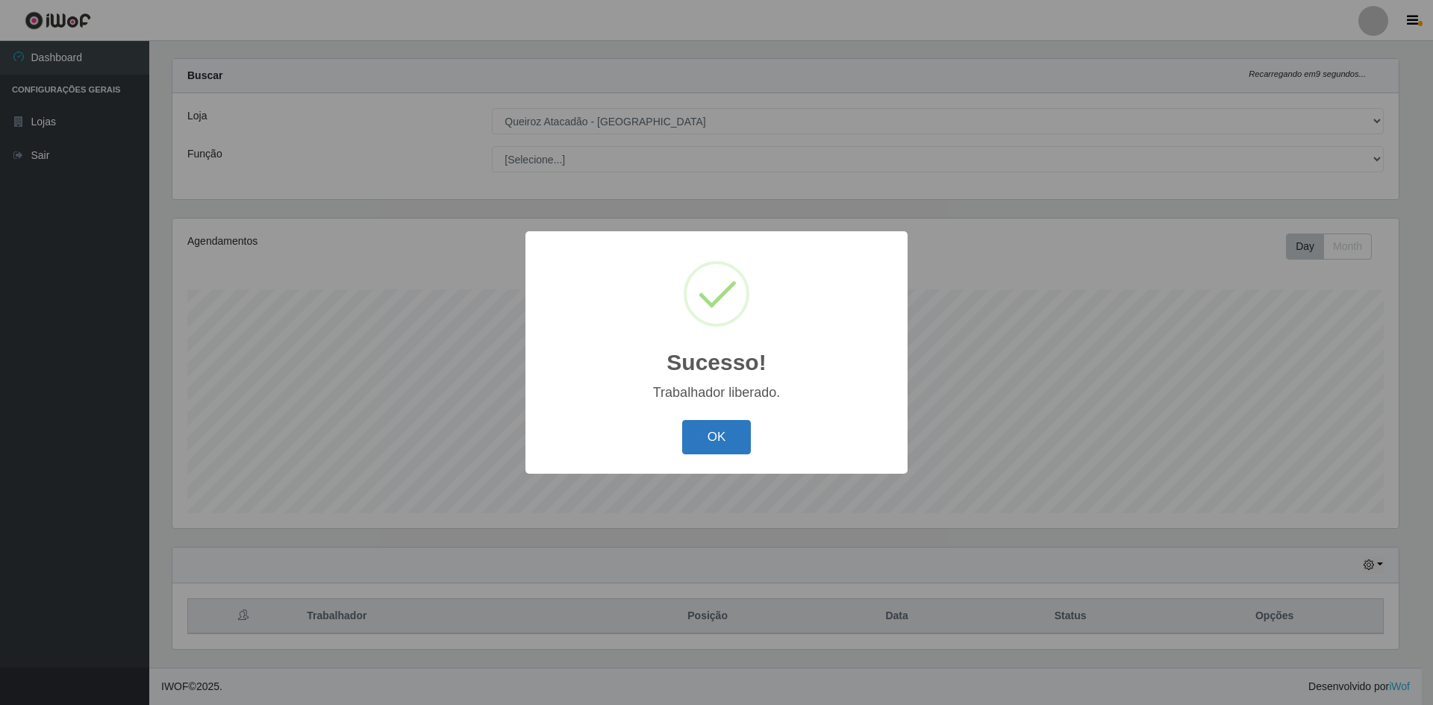
click at [736, 445] on button "OK" at bounding box center [716, 437] width 69 height 35
